Goal: Task Accomplishment & Management: Complete application form

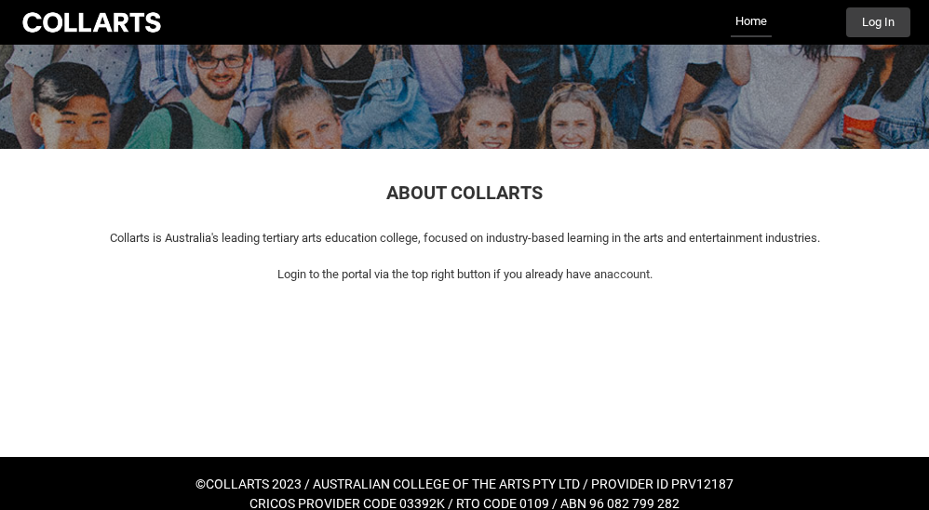
scroll to position [200, 0]
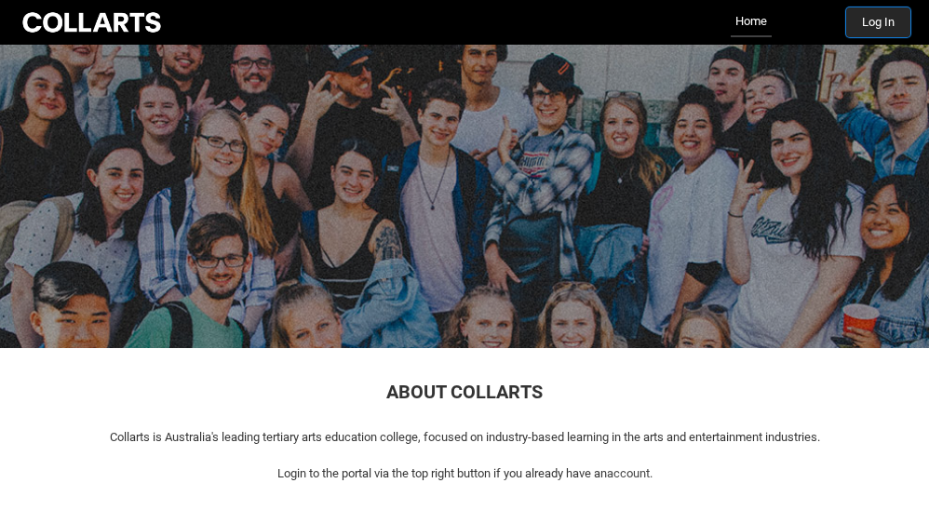
click at [882, 33] on button "Log In" at bounding box center [878, 22] width 64 height 30
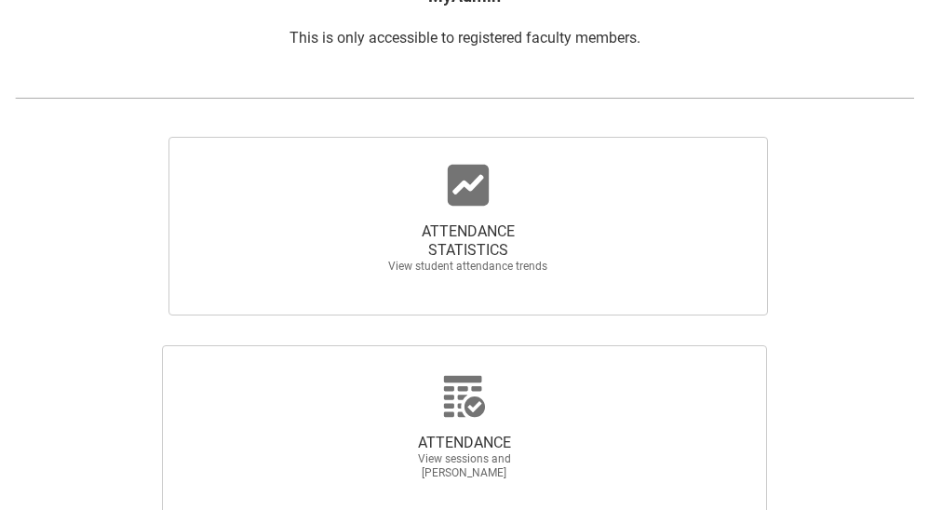
scroll to position [360, 0]
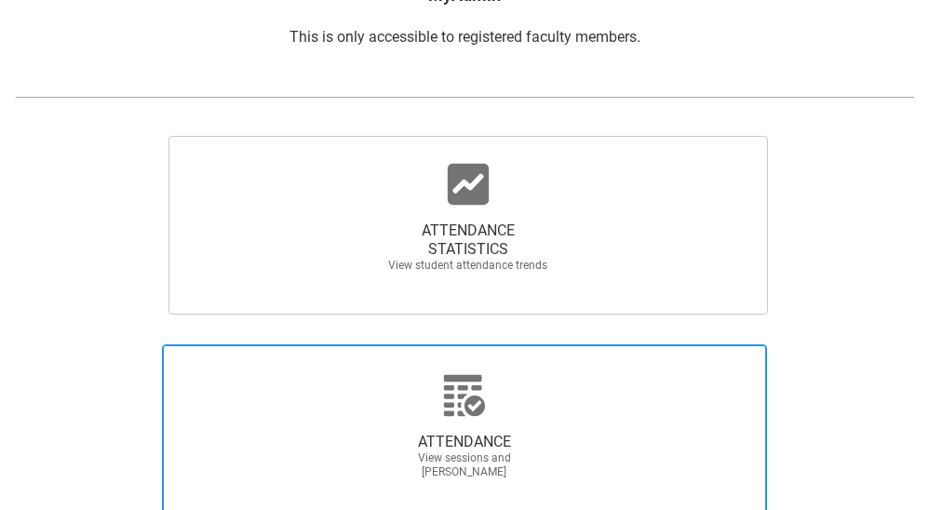
click at [455, 384] on icon at bounding box center [464, 395] width 45 height 45
click at [87, 344] on input "ATTENDANCE View sessions and mark attendance" at bounding box center [86, 344] width 1 height 1
radio input "true"
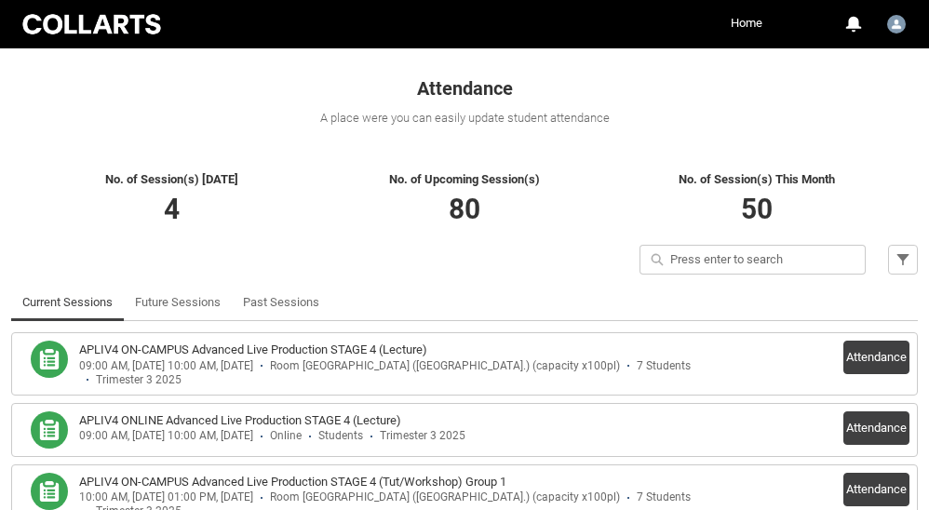
scroll to position [306, 0]
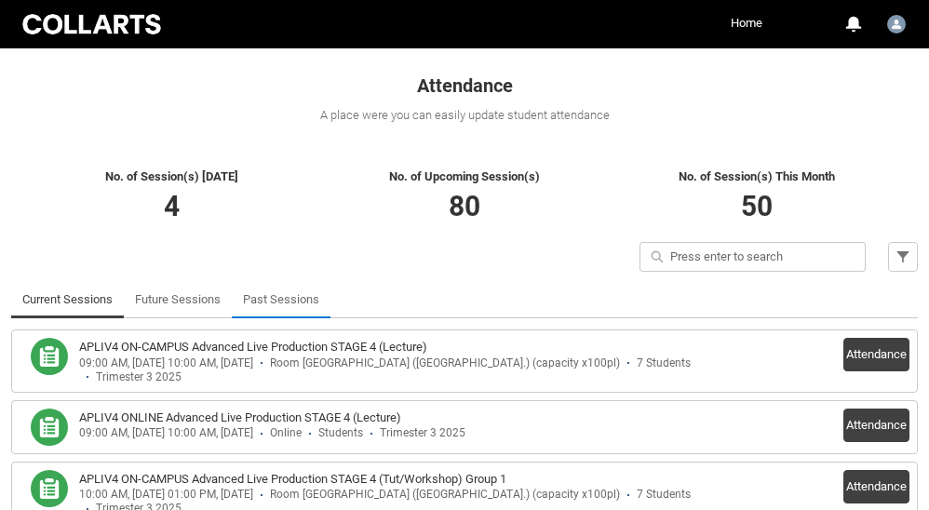
click at [268, 288] on link "Past Sessions" at bounding box center [281, 299] width 76 height 37
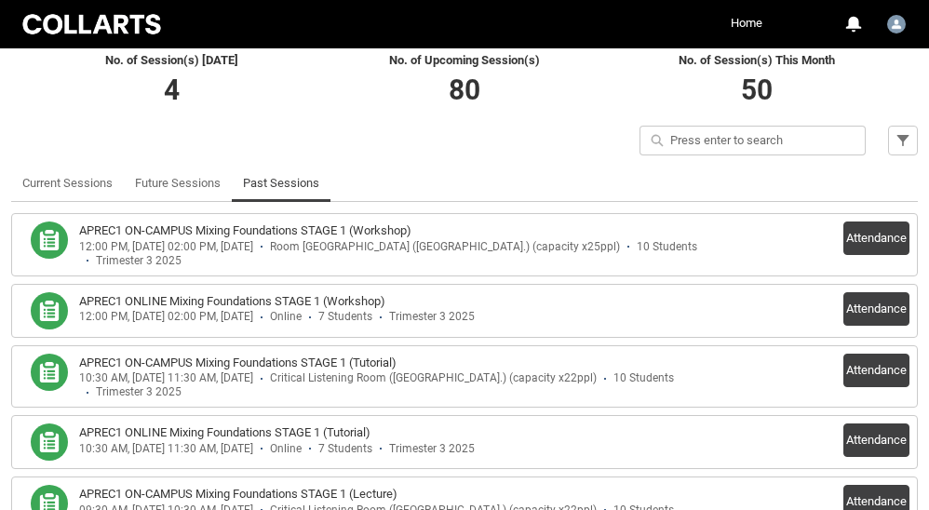
scroll to position [421, 0]
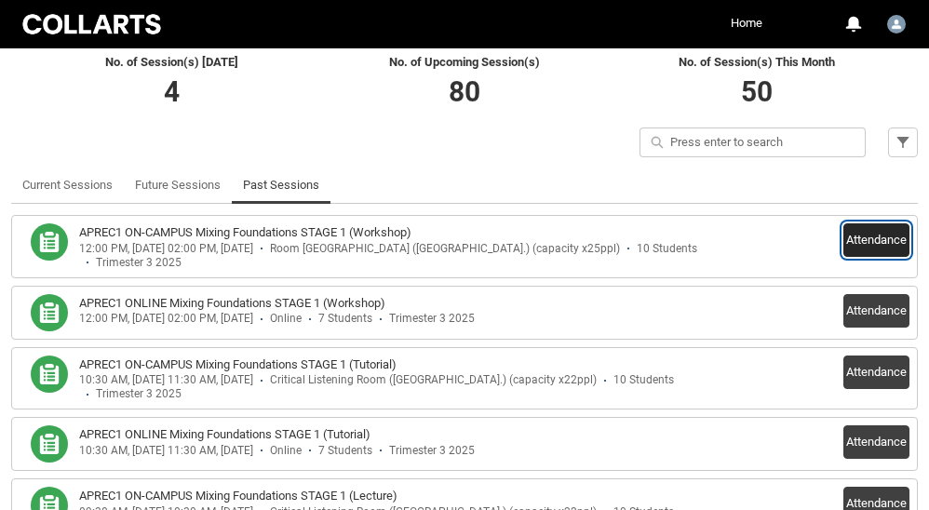
click at [871, 233] on button "Attendance" at bounding box center [876, 240] width 66 height 34
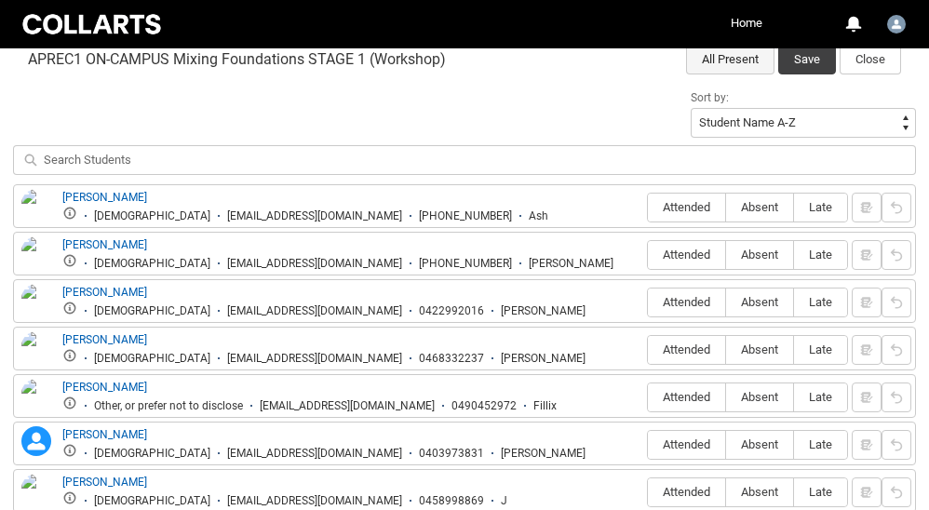
scroll to position [643, 0]
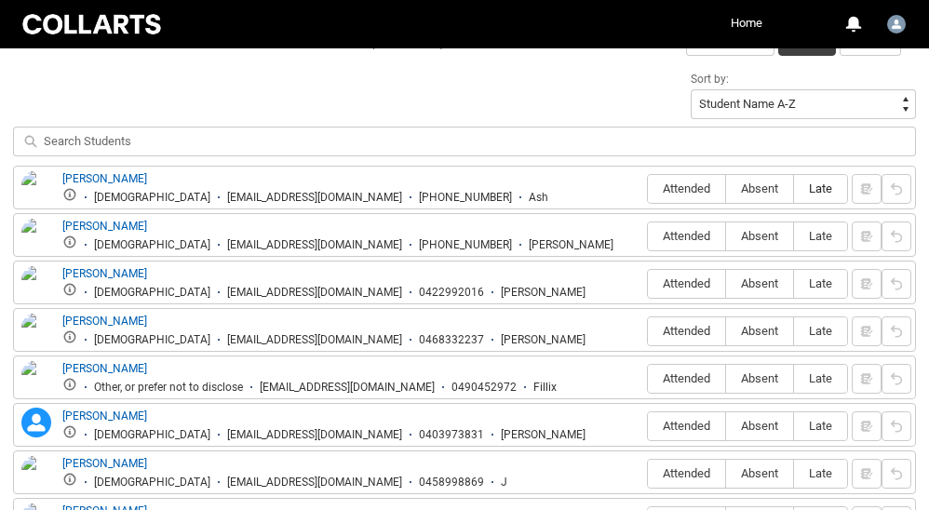
click at [817, 186] on span "Late" at bounding box center [820, 189] width 53 height 14
click at [794, 188] on input "Late" at bounding box center [793, 188] width 1 height 1
type lightning-radio-group "Late"
radio input "true"
click at [768, 184] on span "Absent" at bounding box center [759, 189] width 67 height 14
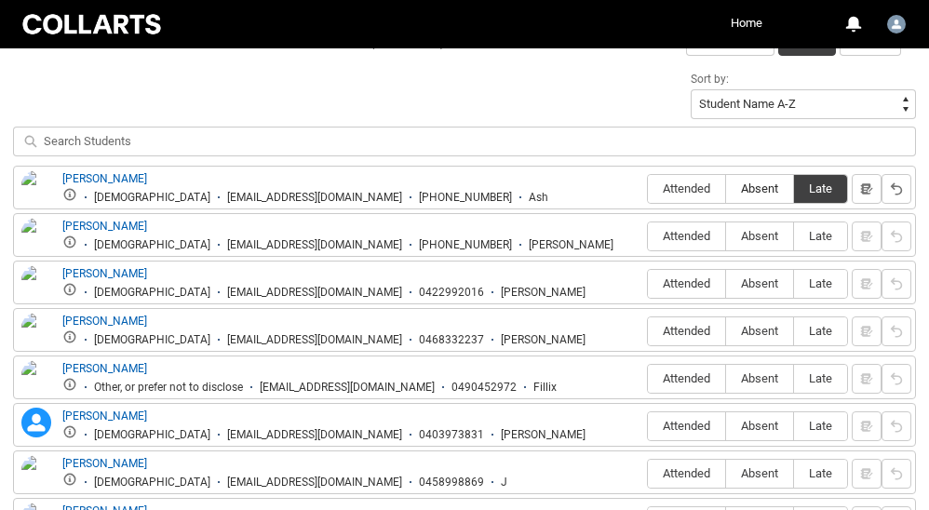
click at [726, 188] on input "Absent" at bounding box center [725, 188] width 1 height 1
type lightning-radio-group "Absent"
radio input "true"
click at [681, 244] on label "Attended" at bounding box center [686, 236] width 77 height 29
click at [648, 236] on input "Attended" at bounding box center [647, 236] width 1 height 1
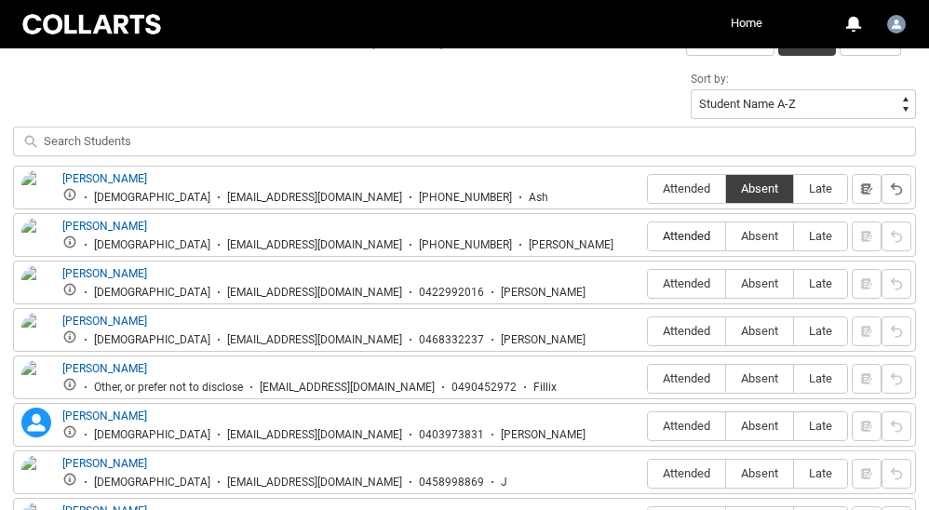
type lightning-radio-group "Attended"
radio input "true"
click at [752, 286] on span "Absent" at bounding box center [759, 283] width 67 height 14
click at [726, 284] on input "Absent" at bounding box center [725, 283] width 1 height 1
type lightning-radio-group "Absent"
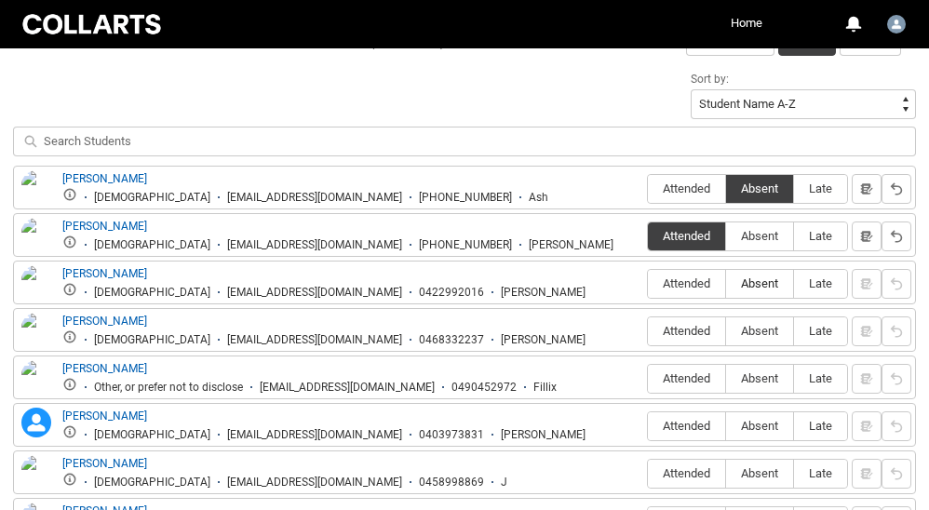
radio input "true"
click at [667, 332] on span "Attended" at bounding box center [686, 331] width 77 height 14
click at [648, 331] on input "Attended" at bounding box center [647, 330] width 1 height 1
type lightning-radio-group "Attended"
radio input "true"
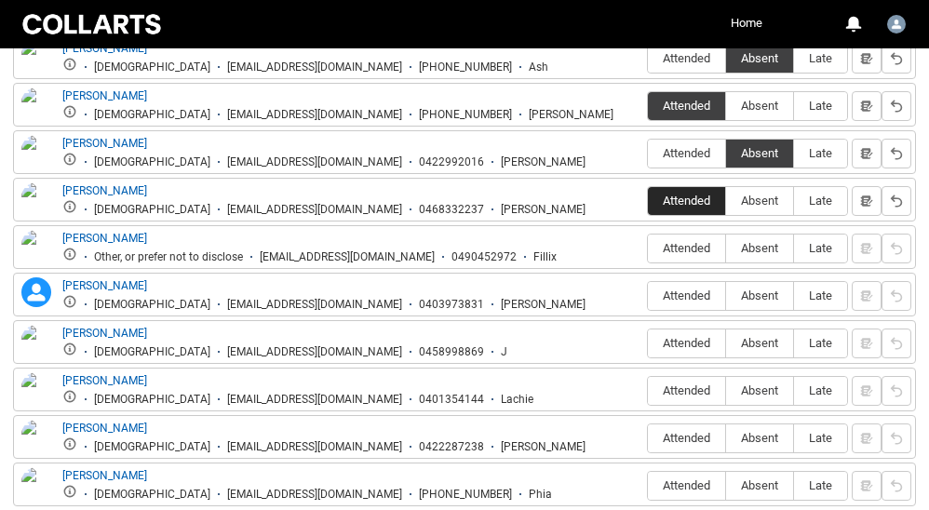
scroll to position [791, 0]
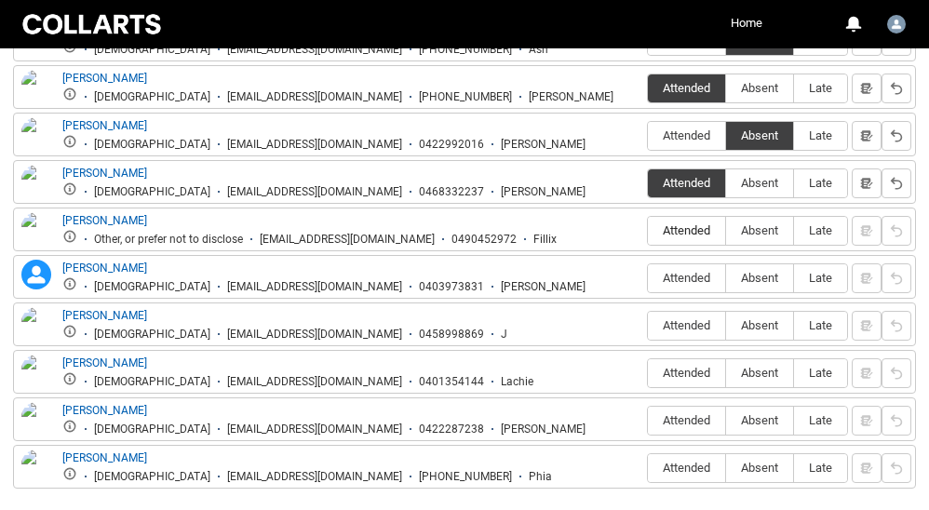
click at [695, 230] on span "Attended" at bounding box center [686, 230] width 77 height 14
click at [648, 230] on input "Attended" at bounding box center [647, 230] width 1 height 1
type lightning-radio-group "Attended"
radio input "true"
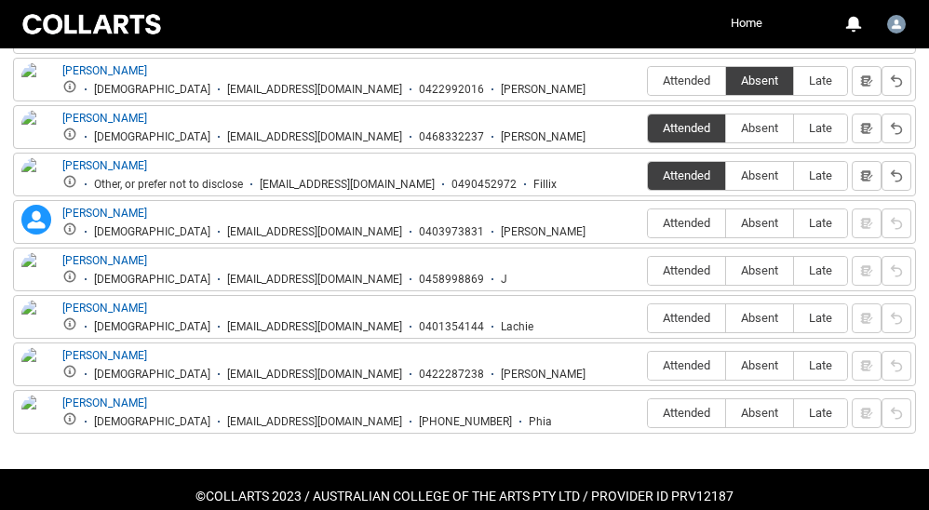
scroll to position [847, 0]
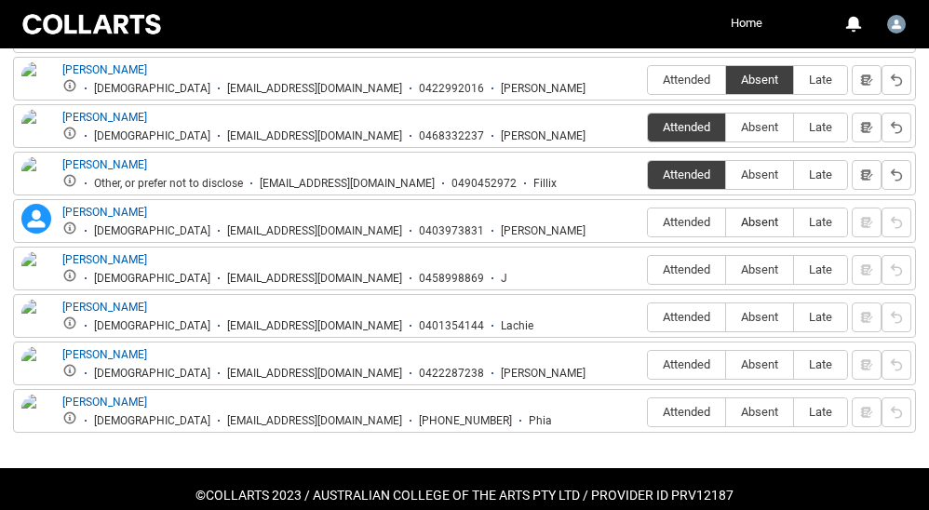
click at [741, 230] on label "Absent" at bounding box center [759, 223] width 67 height 29
click at [726, 222] on input "Absent" at bounding box center [725, 222] width 1 height 1
type lightning-radio-group "Absent"
radio input "true"
click at [673, 273] on span "Attended" at bounding box center [686, 270] width 77 height 14
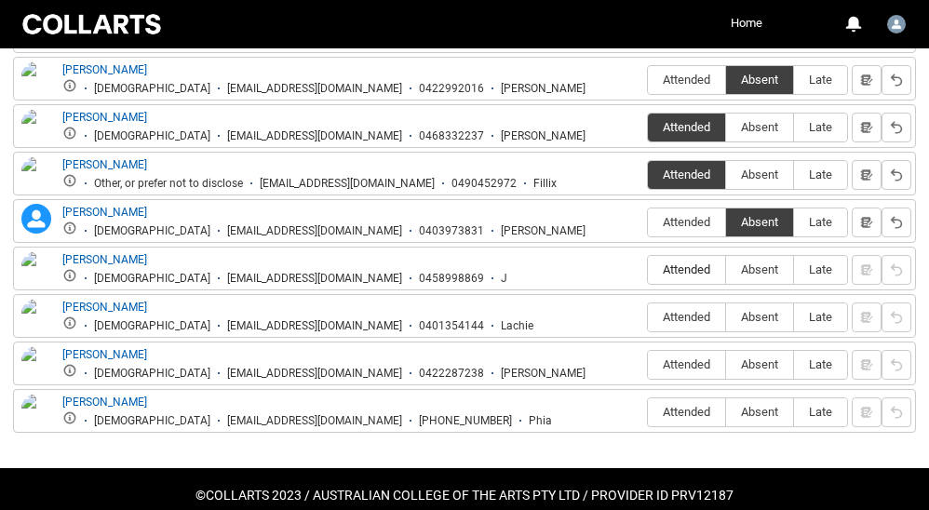
click at [648, 270] on input "Attended" at bounding box center [647, 269] width 1 height 1
type lightning-radio-group "Attended"
radio input "true"
click at [759, 311] on span "Absent" at bounding box center [759, 317] width 67 height 14
click at [726, 317] on input "Absent" at bounding box center [725, 317] width 1 height 1
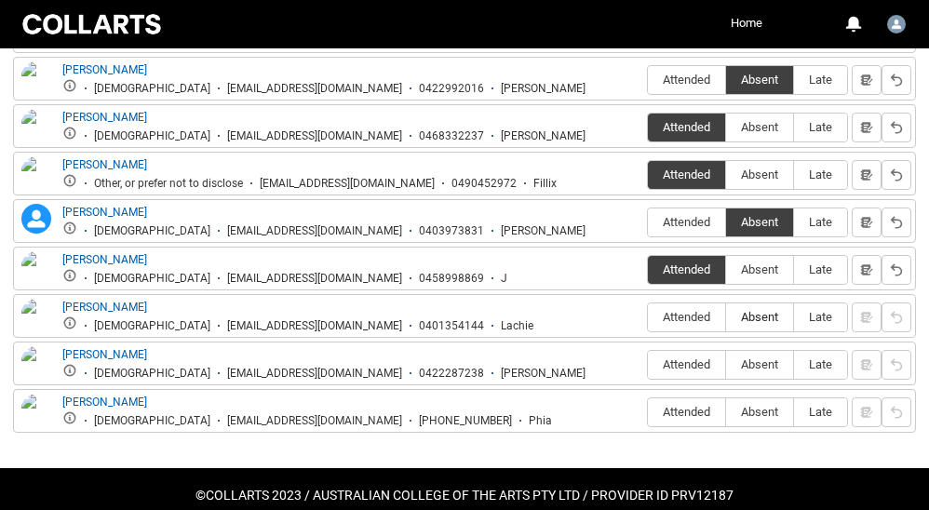
type lightning-radio-group "Absent"
radio input "true"
click at [670, 371] on label "Attended" at bounding box center [686, 365] width 77 height 29
click at [648, 365] on input "Attended" at bounding box center [647, 364] width 1 height 1
type lightning-radio-group "Attended"
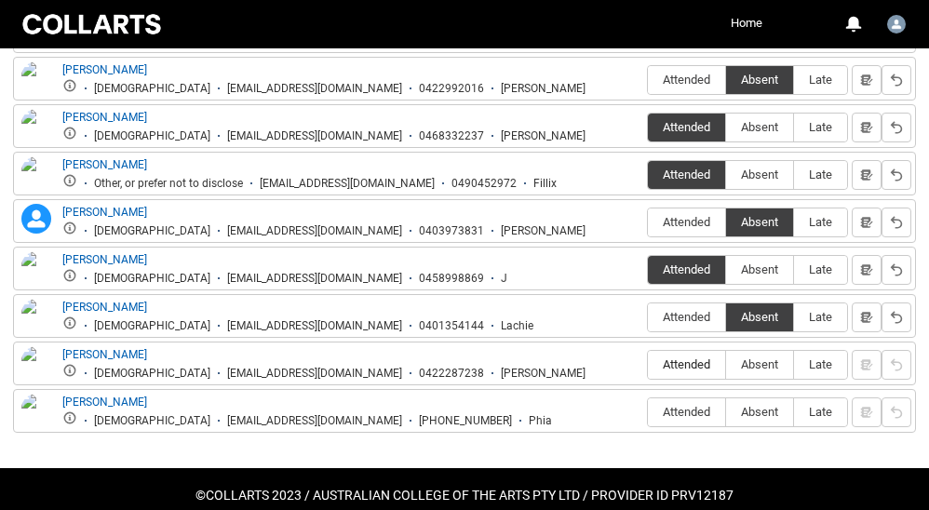
radio input "true"
click at [760, 411] on span "Absent" at bounding box center [759, 412] width 67 height 14
click at [726, 411] on input "Absent" at bounding box center [725, 411] width 1 height 1
type lightning-radio-group "Absent"
radio input "true"
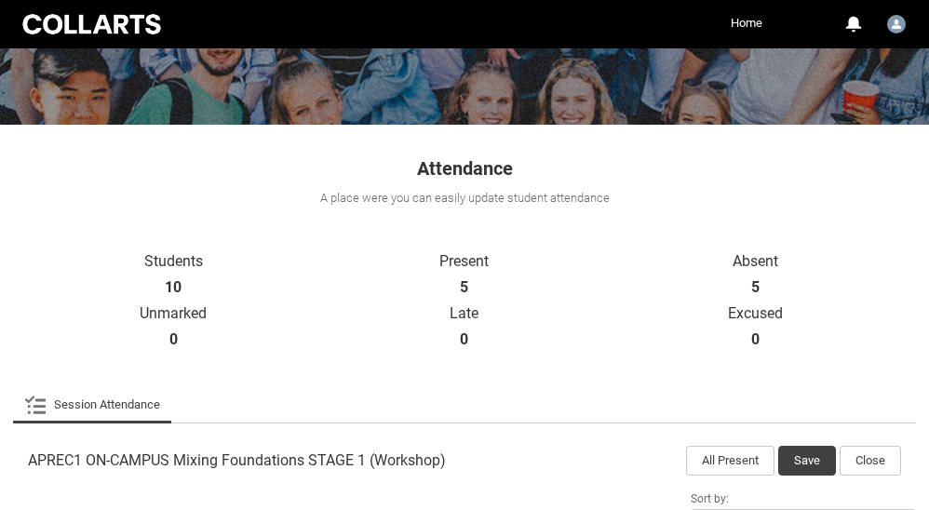
scroll to position [310, 0]
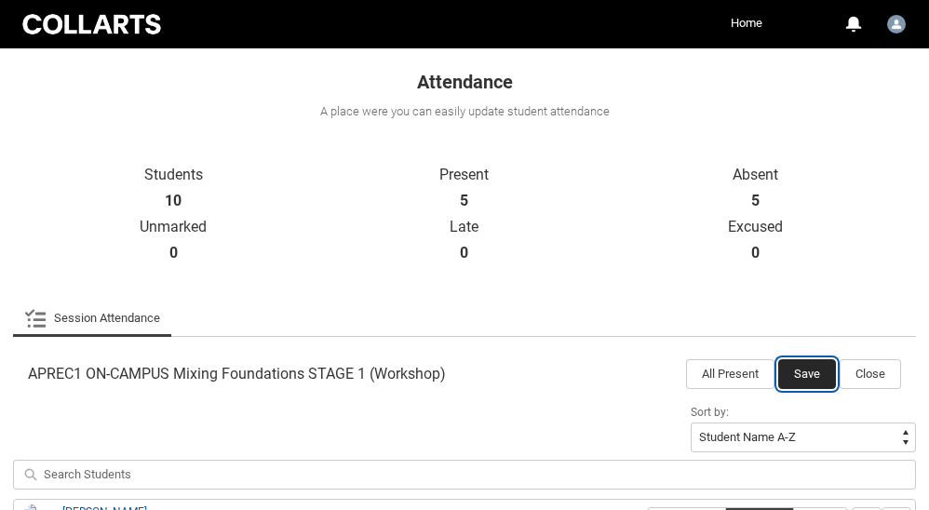
click at [811, 368] on button "Save" at bounding box center [807, 374] width 58 height 30
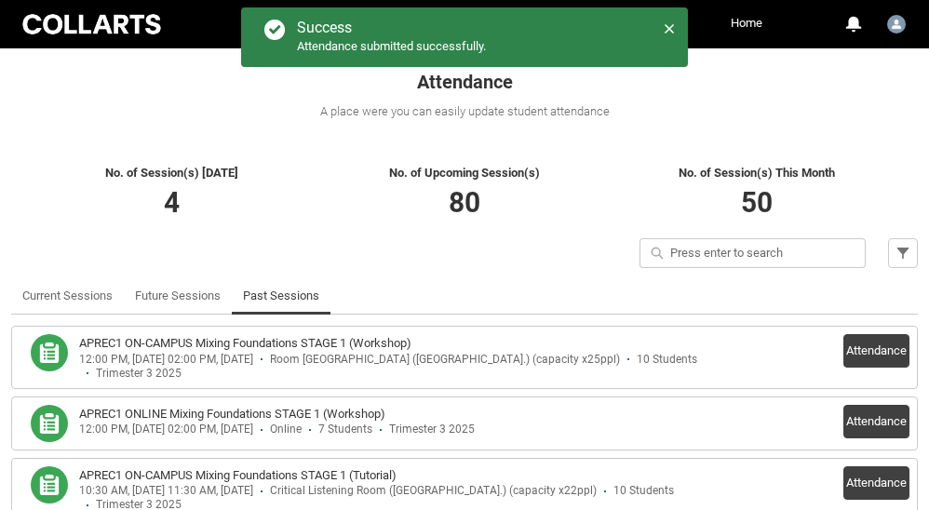
scroll to position [357, 0]
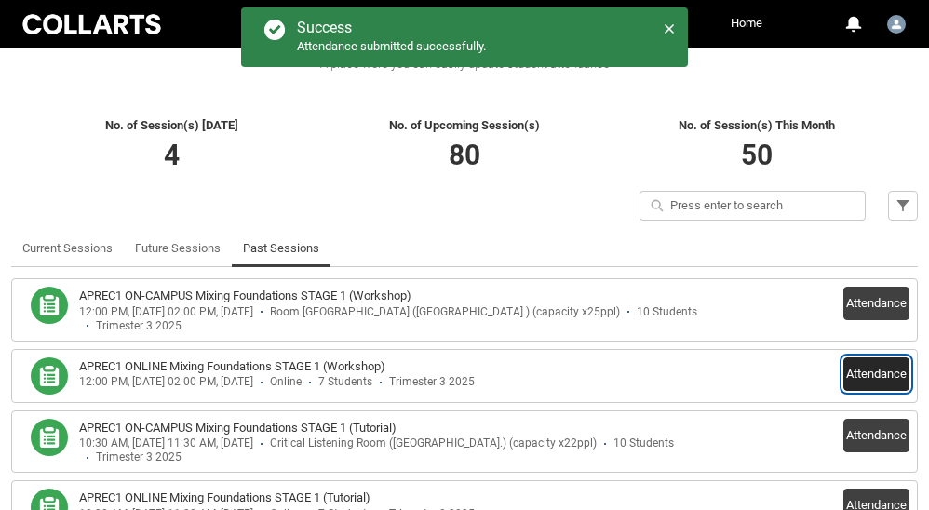
click at [887, 370] on button "Attendance" at bounding box center [876, 374] width 66 height 34
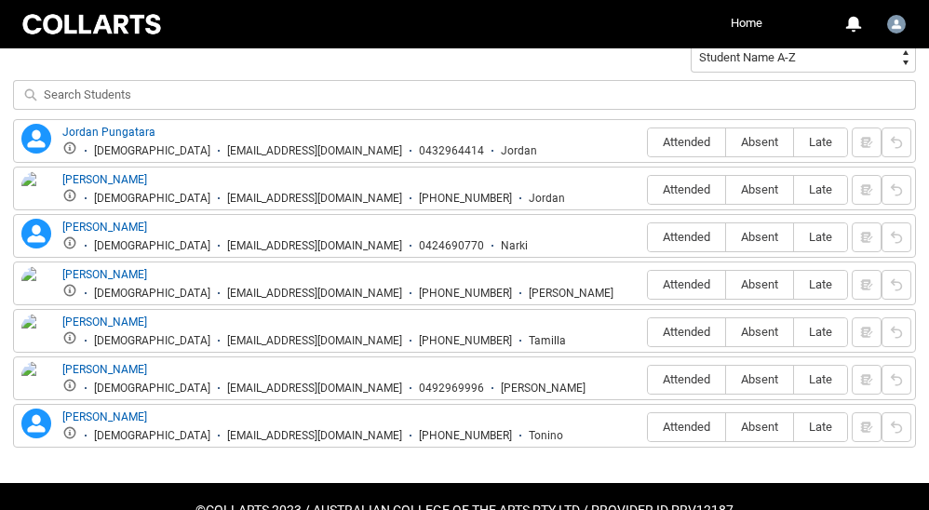
scroll to position [692, 0]
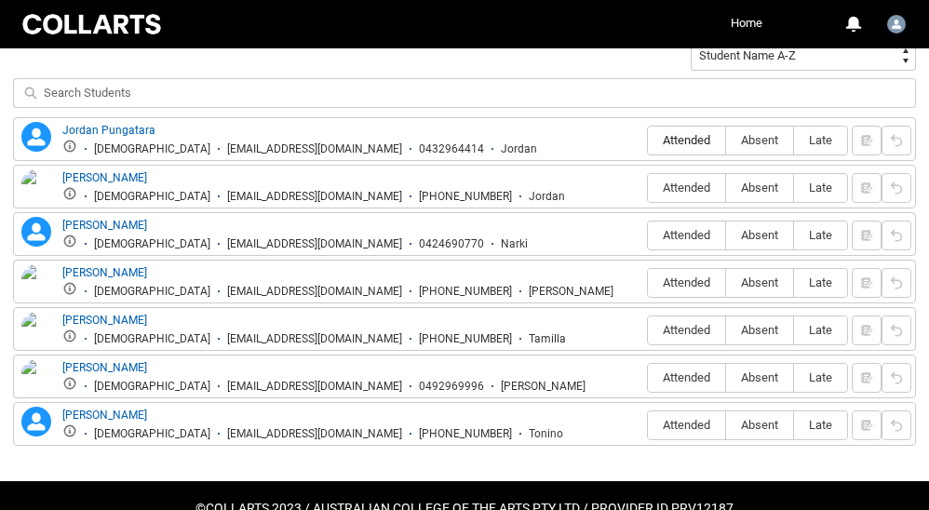
click at [681, 145] on span "Attended" at bounding box center [686, 140] width 77 height 14
click at [648, 141] on input "Attended" at bounding box center [647, 140] width 1 height 1
type lightning-radio-group "Attended"
radio input "true"
click at [745, 236] on span "Absent" at bounding box center [759, 235] width 67 height 14
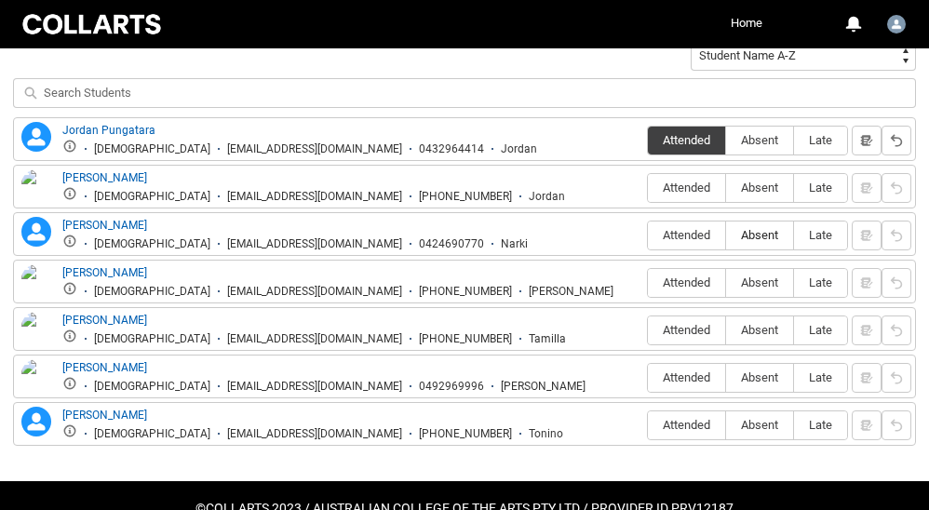
click at [726, 236] on input "Absent" at bounding box center [725, 235] width 1 height 1
type lightning-radio-group "Absent"
radio input "true"
click at [687, 282] on span "Attended" at bounding box center [686, 283] width 77 height 14
click at [648, 282] on input "Attended" at bounding box center [647, 282] width 1 height 1
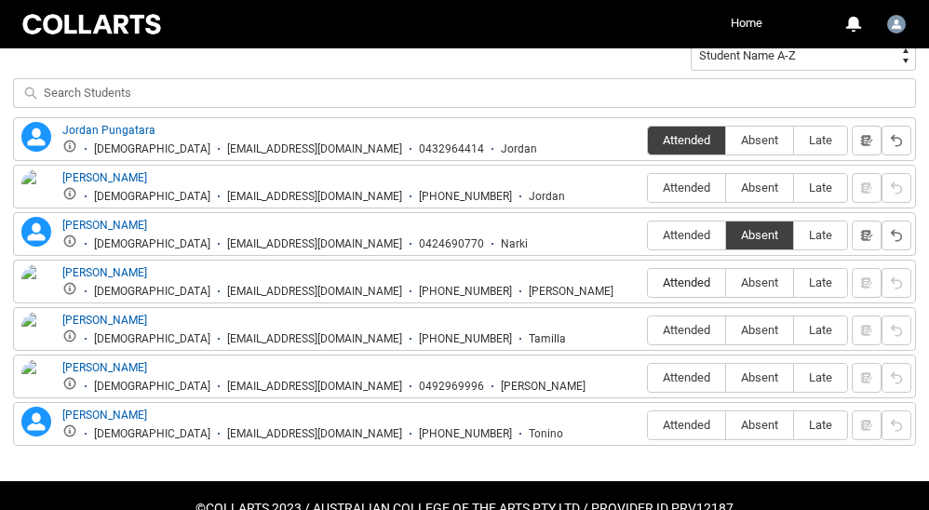
type lightning-radio-group "Attended"
radio input "true"
click at [748, 327] on span "Absent" at bounding box center [759, 330] width 67 height 14
click at [726, 330] on input "Absent" at bounding box center [725, 330] width 1 height 1
type lightning-radio-group "Absent"
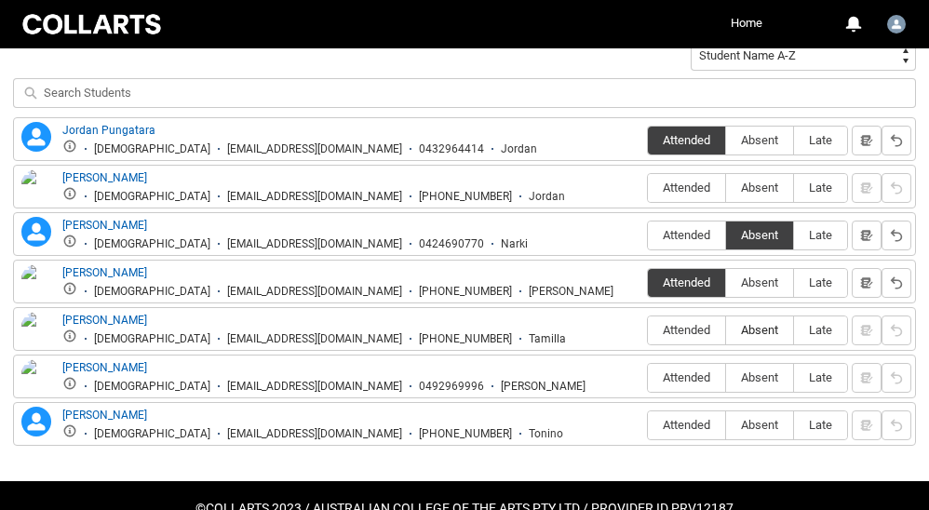
radio input "true"
click at [763, 380] on span "Absent" at bounding box center [759, 378] width 67 height 14
click at [726, 378] on input "Absent" at bounding box center [725, 377] width 1 height 1
type lightning-radio-group "Absent"
radio input "true"
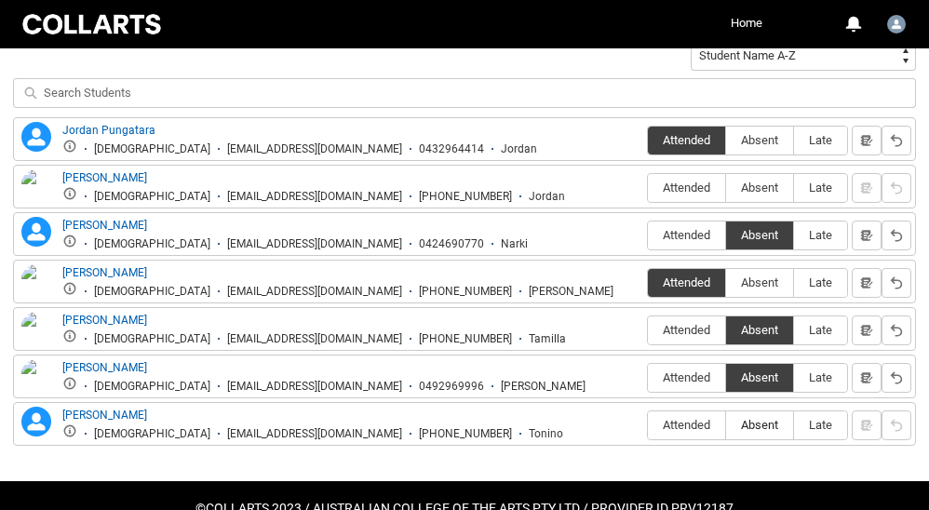
click at [746, 423] on span "Absent" at bounding box center [759, 425] width 67 height 14
click at [726, 425] on input "Absent" at bounding box center [725, 425] width 1 height 1
type lightning-radio-group "Absent"
radio input "true"
click at [762, 182] on span "Absent" at bounding box center [759, 188] width 67 height 14
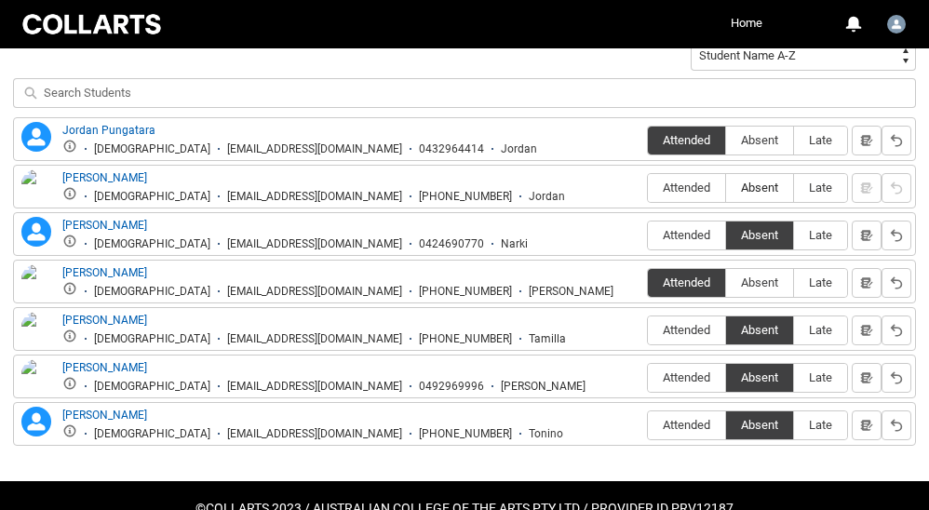
click at [726, 187] on input "Absent" at bounding box center [725, 187] width 1 height 1
type lightning-radio-group "Absent"
radio input "true"
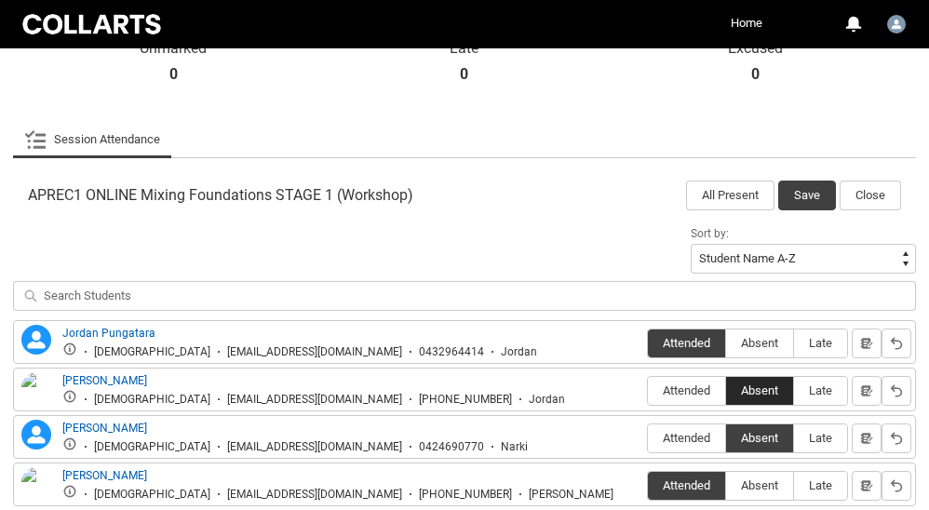
scroll to position [445, 0]
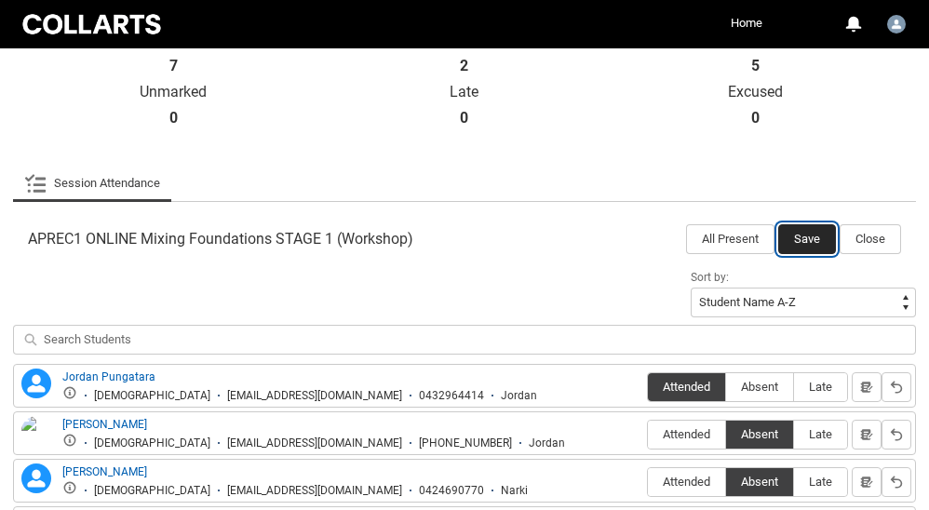
click at [803, 235] on button "Save" at bounding box center [807, 239] width 58 height 30
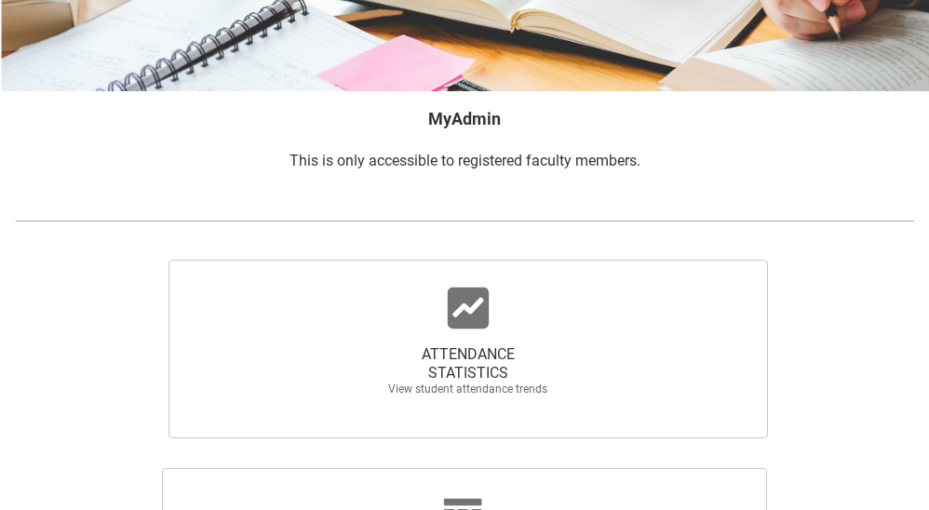
scroll to position [385, 0]
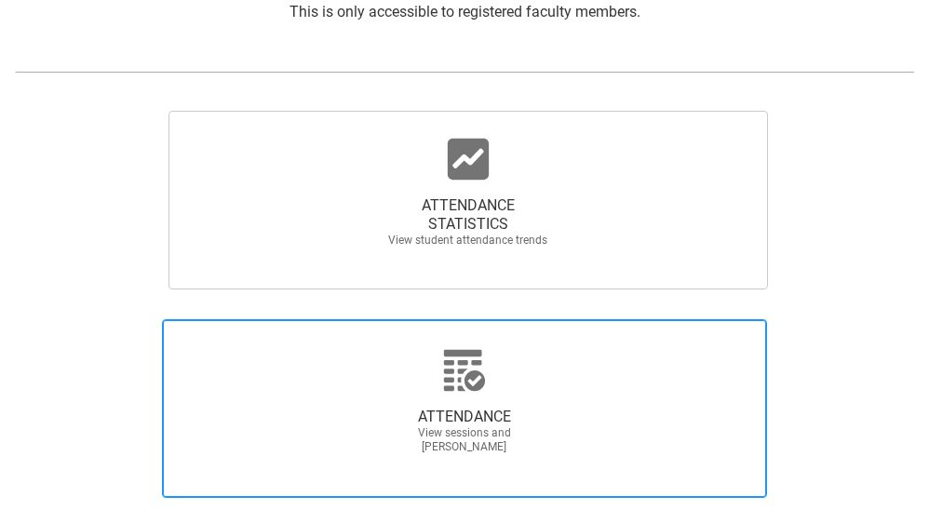
click at [465, 379] on icon at bounding box center [464, 369] width 41 height 41
click at [87, 319] on input "ATTENDANCE View sessions and [PERSON_NAME]" at bounding box center [86, 318] width 1 height 1
radio input "true"
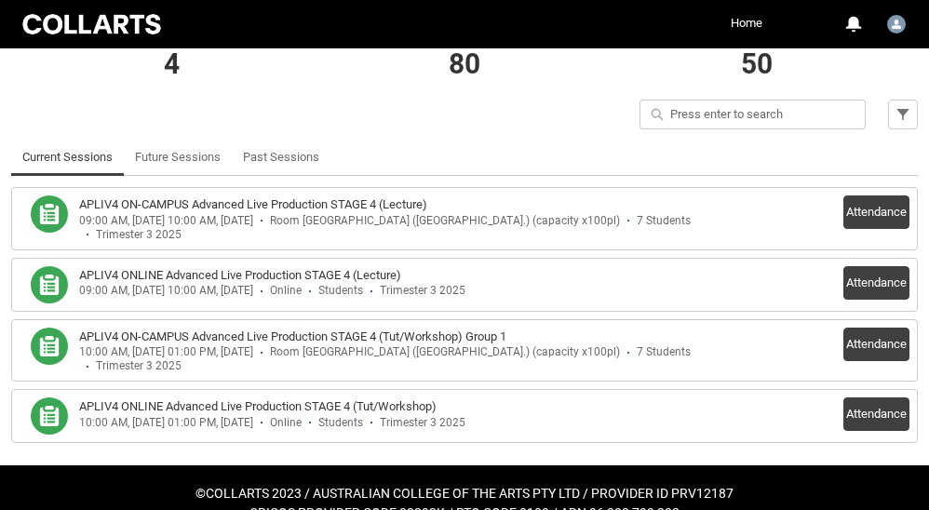
scroll to position [452, 0]
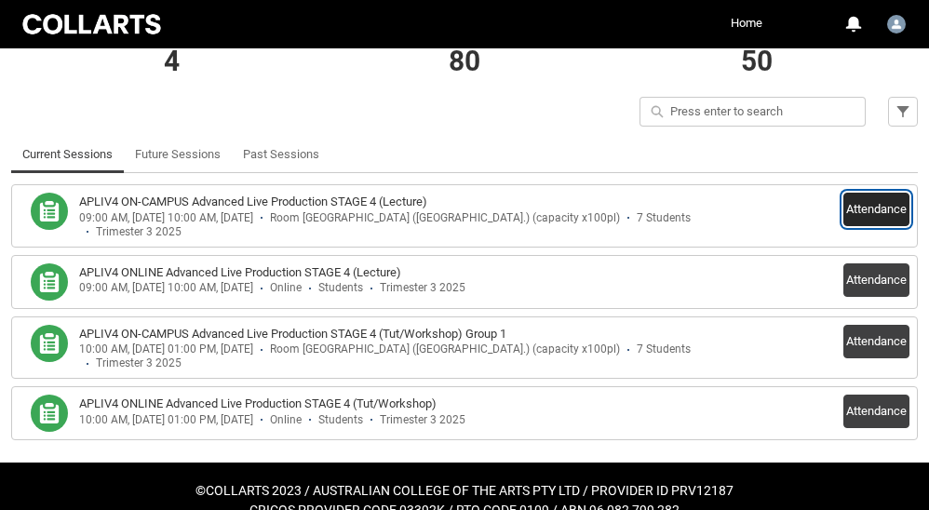
click at [884, 209] on button "Attendance" at bounding box center [876, 210] width 66 height 34
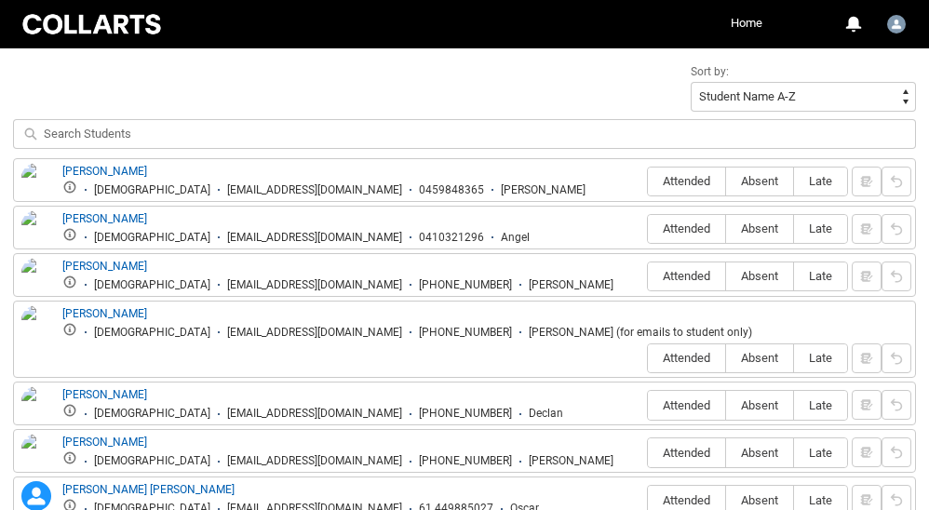
scroll to position [699, 0]
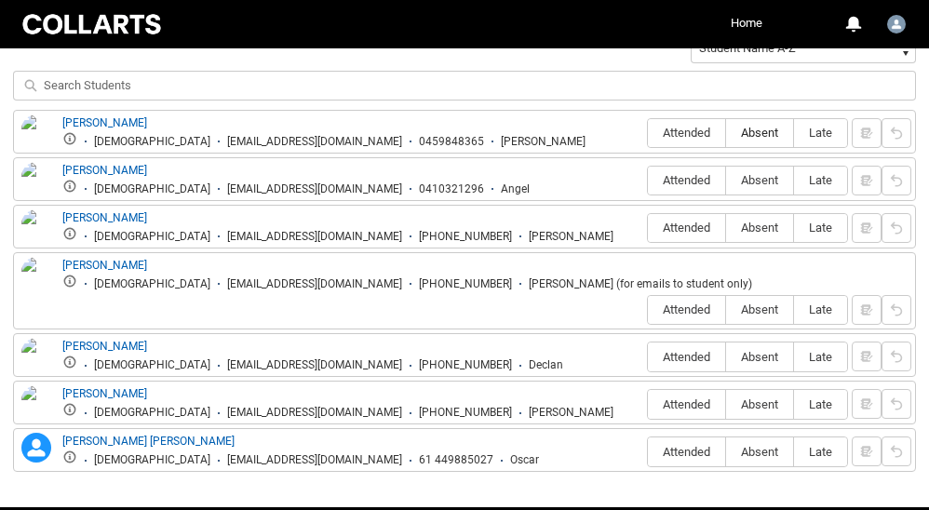
click at [763, 136] on span "Absent" at bounding box center [759, 133] width 67 height 14
click at [726, 133] on input "Absent" at bounding box center [725, 132] width 1 height 1
type lightning-radio-group "Absent"
radio input "true"
click at [770, 188] on label "Absent" at bounding box center [759, 181] width 67 height 29
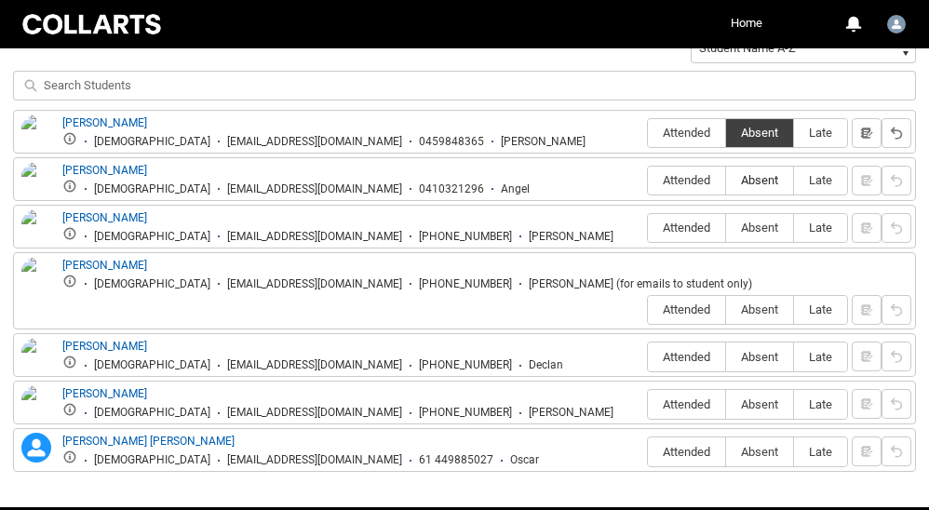
click at [726, 181] on input "Absent" at bounding box center [725, 180] width 1 height 1
type lightning-radio-group "Absent"
radio input "true"
click at [688, 228] on span "Attended" at bounding box center [686, 228] width 77 height 14
click at [648, 228] on input "Attended" at bounding box center [647, 227] width 1 height 1
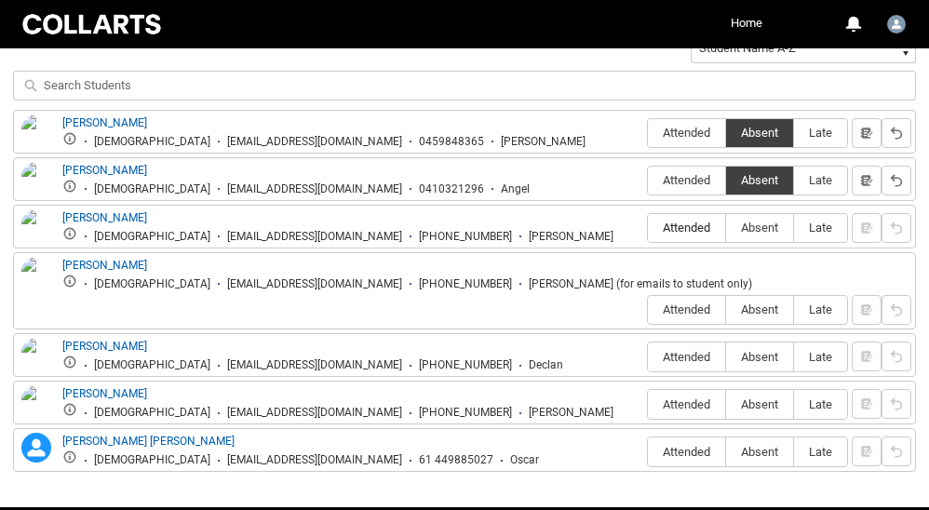
type lightning-radio-group "Attended"
radio input "true"
click at [740, 296] on label "Absent" at bounding box center [759, 310] width 67 height 29
click at [726, 309] on input "Absent" at bounding box center [725, 309] width 1 height 1
type lightning-radio-group "Absent"
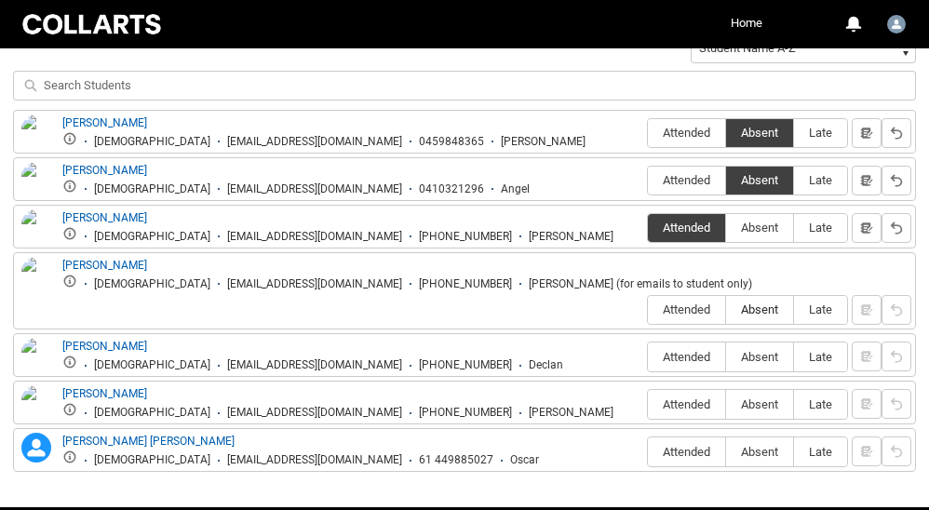
radio input "true"
click at [752, 343] on label "Absent" at bounding box center [759, 357] width 67 height 29
click at [726, 357] on input "Absent" at bounding box center [725, 357] width 1 height 1
type lightning-radio-group "Absent"
radio input "true"
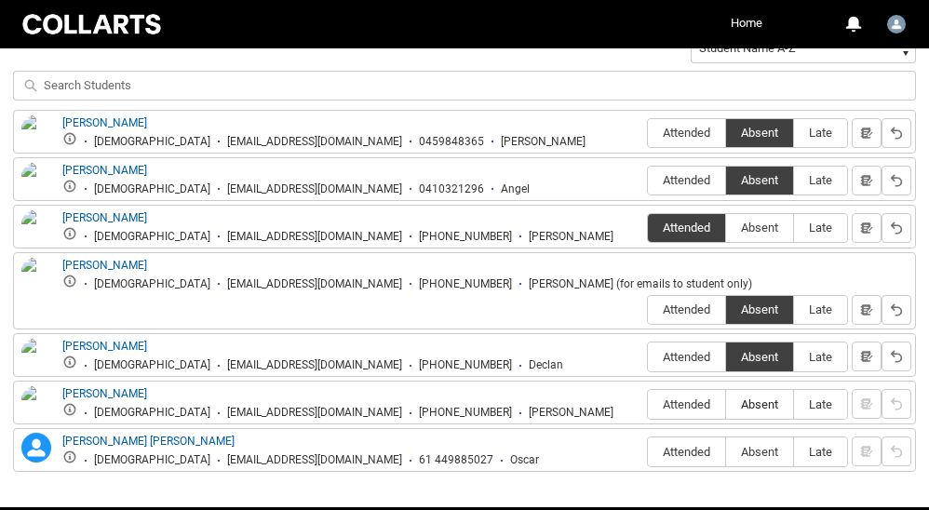
click at [753, 398] on span "Absent" at bounding box center [759, 405] width 67 height 14
click at [726, 404] on input "Absent" at bounding box center [725, 404] width 1 height 1
type lightning-radio-group "Absent"
radio input "true"
click at [687, 445] on span "Attended" at bounding box center [686, 452] width 77 height 14
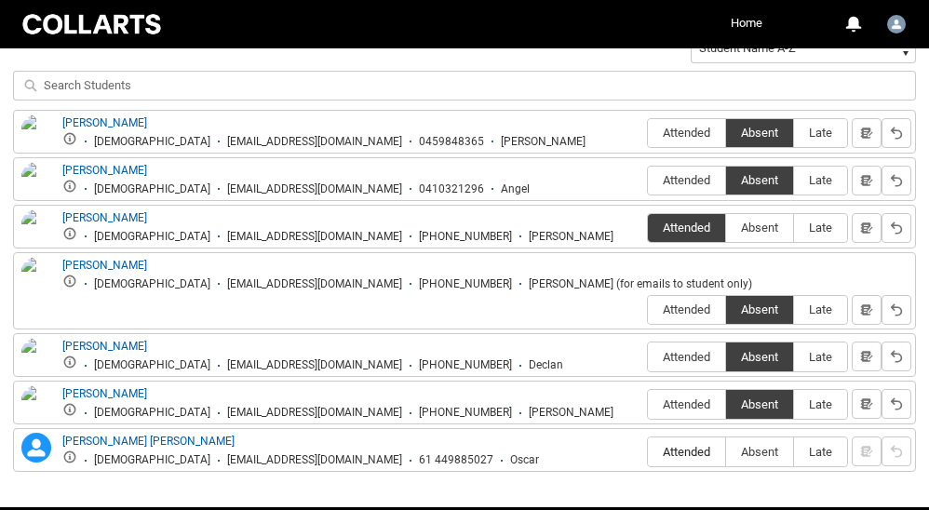
click at [648, 452] on input "Attended" at bounding box center [647, 452] width 1 height 1
type lightning-radio-group "Attended"
radio input "true"
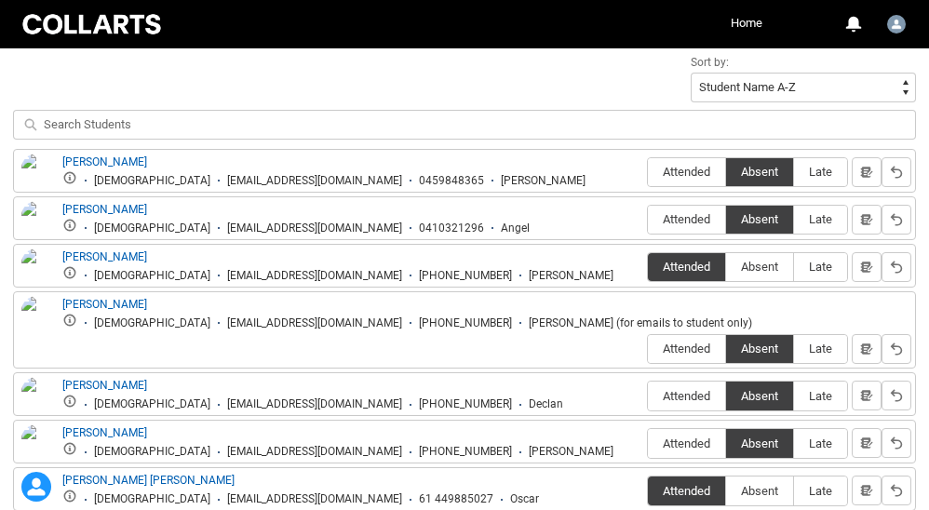
scroll to position [654, 0]
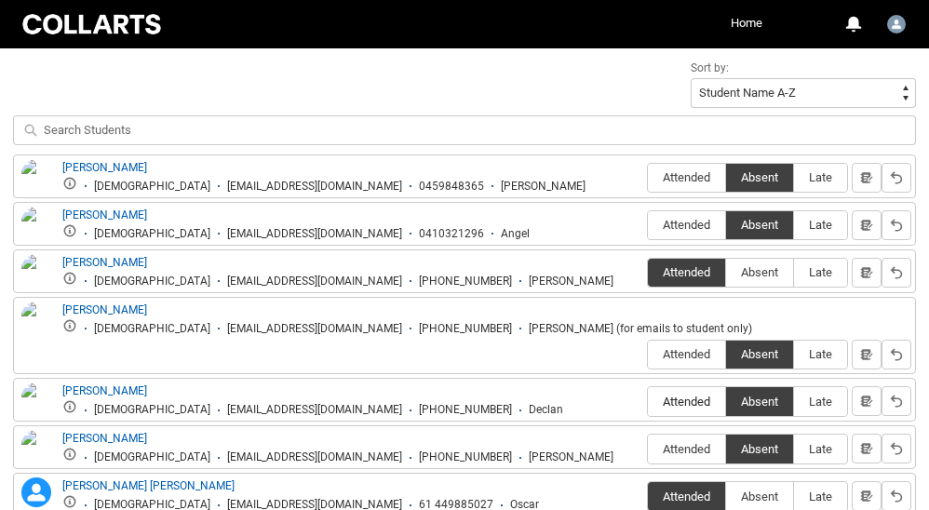
click at [684, 395] on span "Attended" at bounding box center [686, 402] width 77 height 14
click at [648, 401] on input "Attended" at bounding box center [647, 401] width 1 height 1
type lightning-radio-group "Attended"
radio input "true"
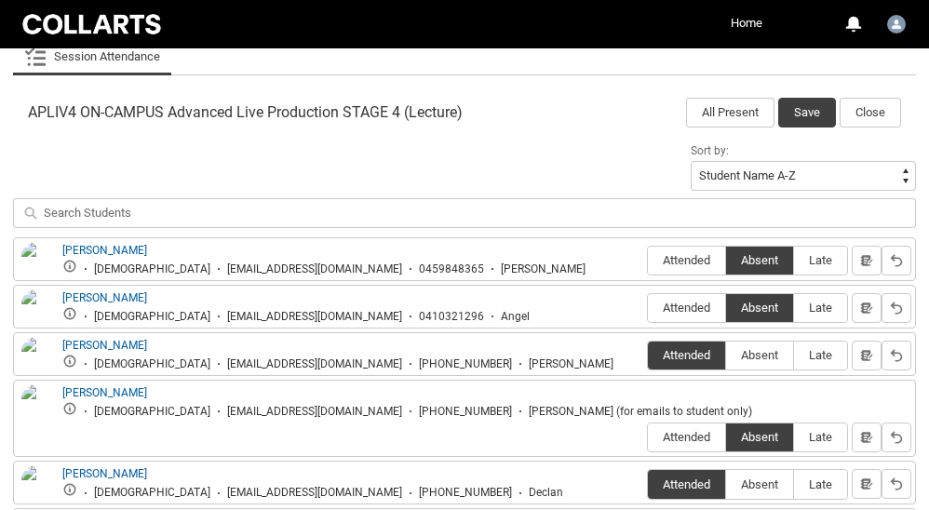
scroll to position [570, 0]
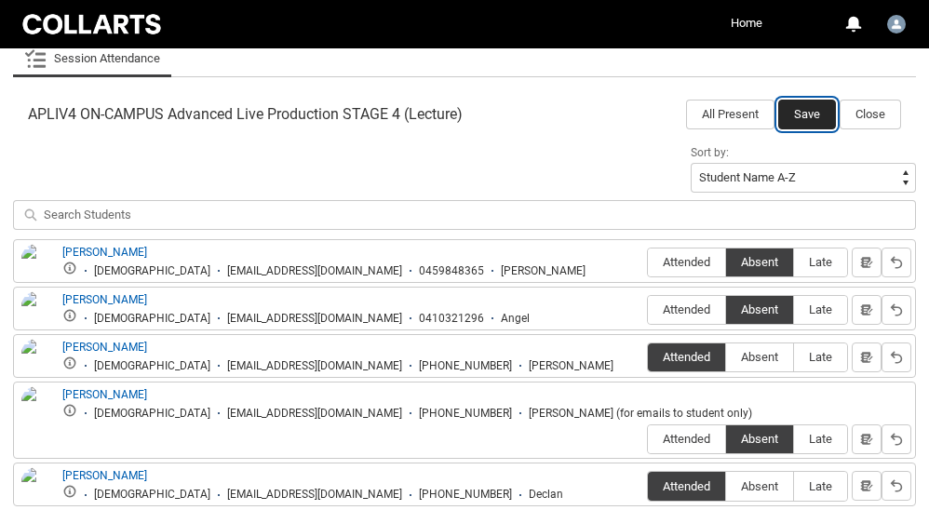
click at [797, 113] on button "Save" at bounding box center [807, 115] width 58 height 30
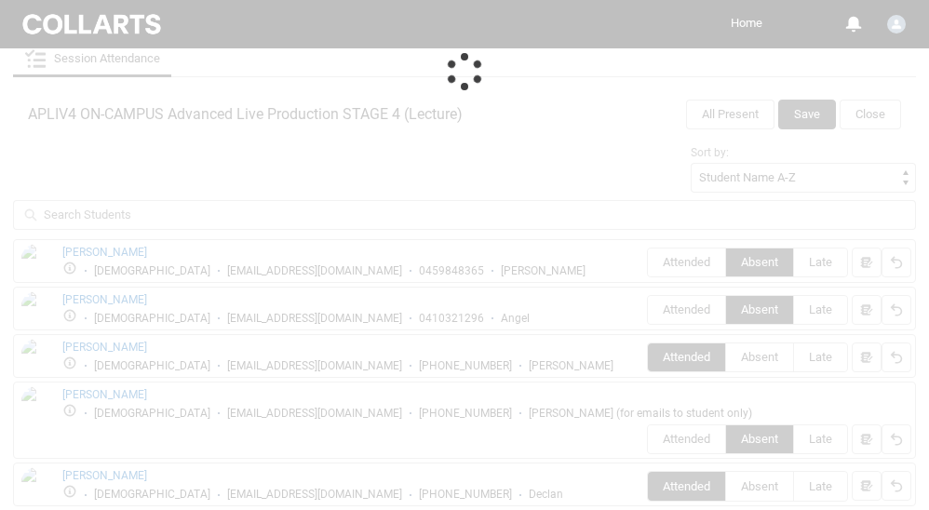
scroll to position [479, 0]
